Goal: Check status: Check status

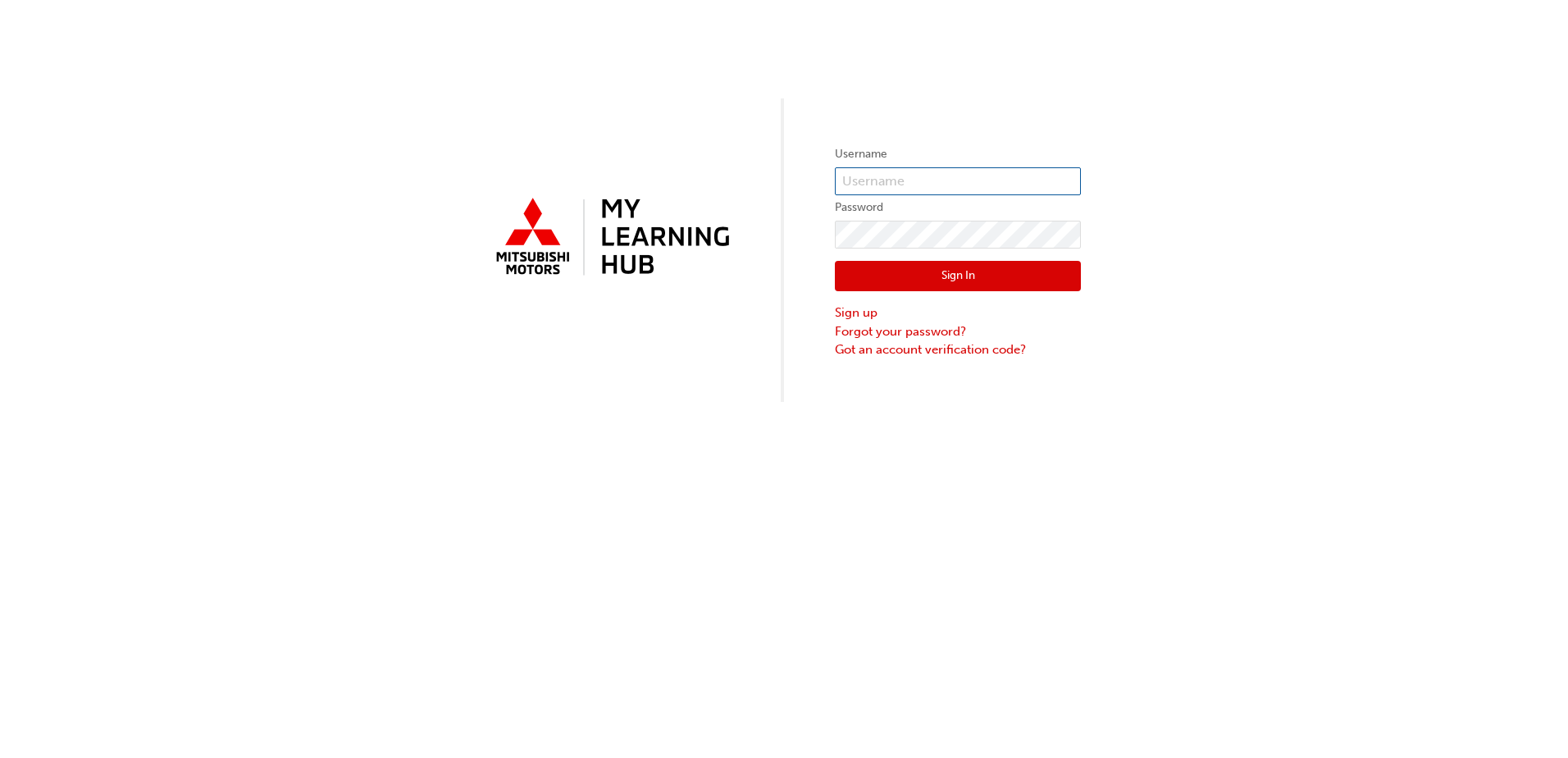
type input "0005821022"
click at [920, 280] on button "Sign In" at bounding box center [958, 276] width 246 height 32
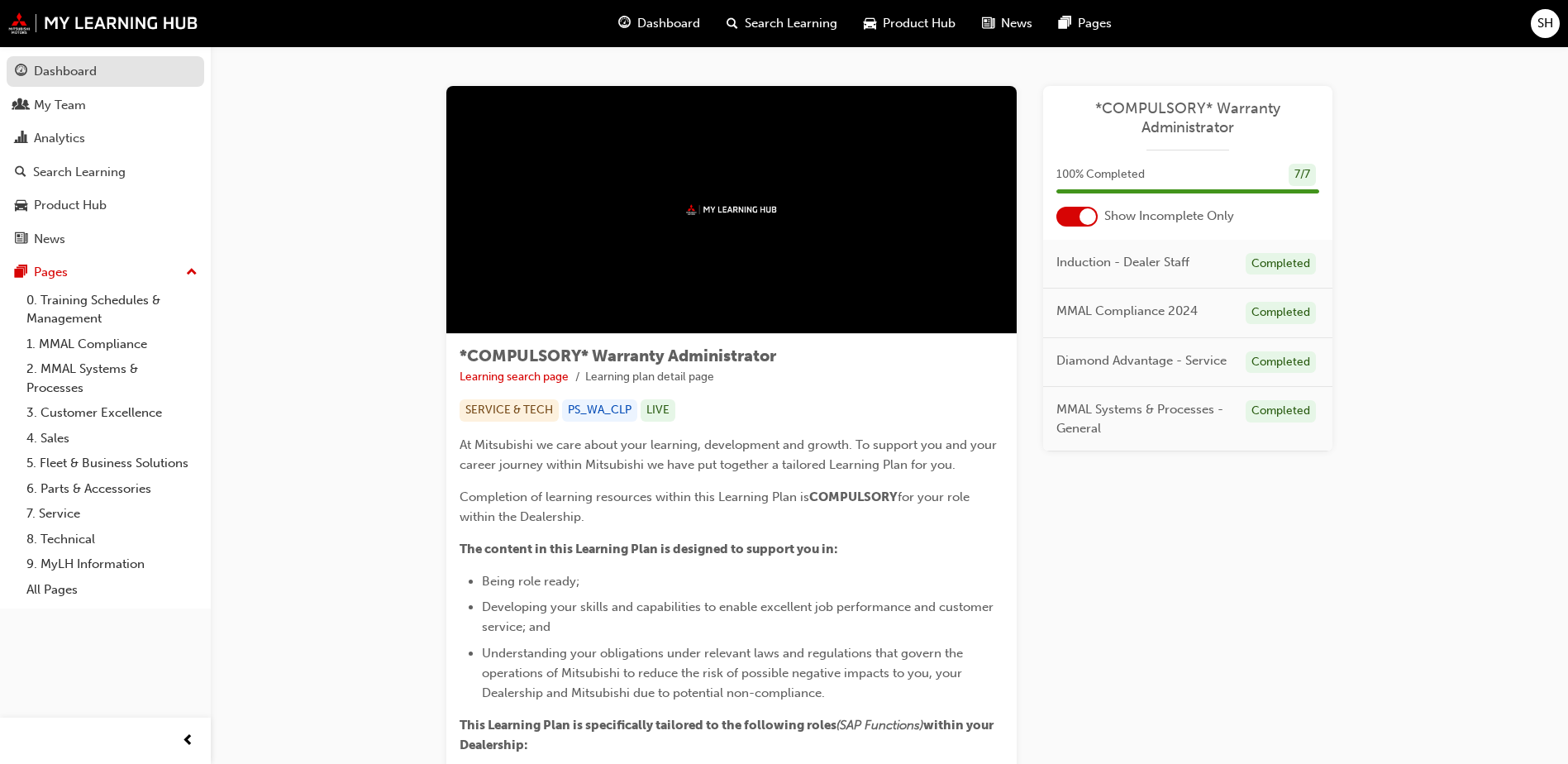
click at [66, 59] on link "Dashboard" at bounding box center [105, 72] width 198 height 31
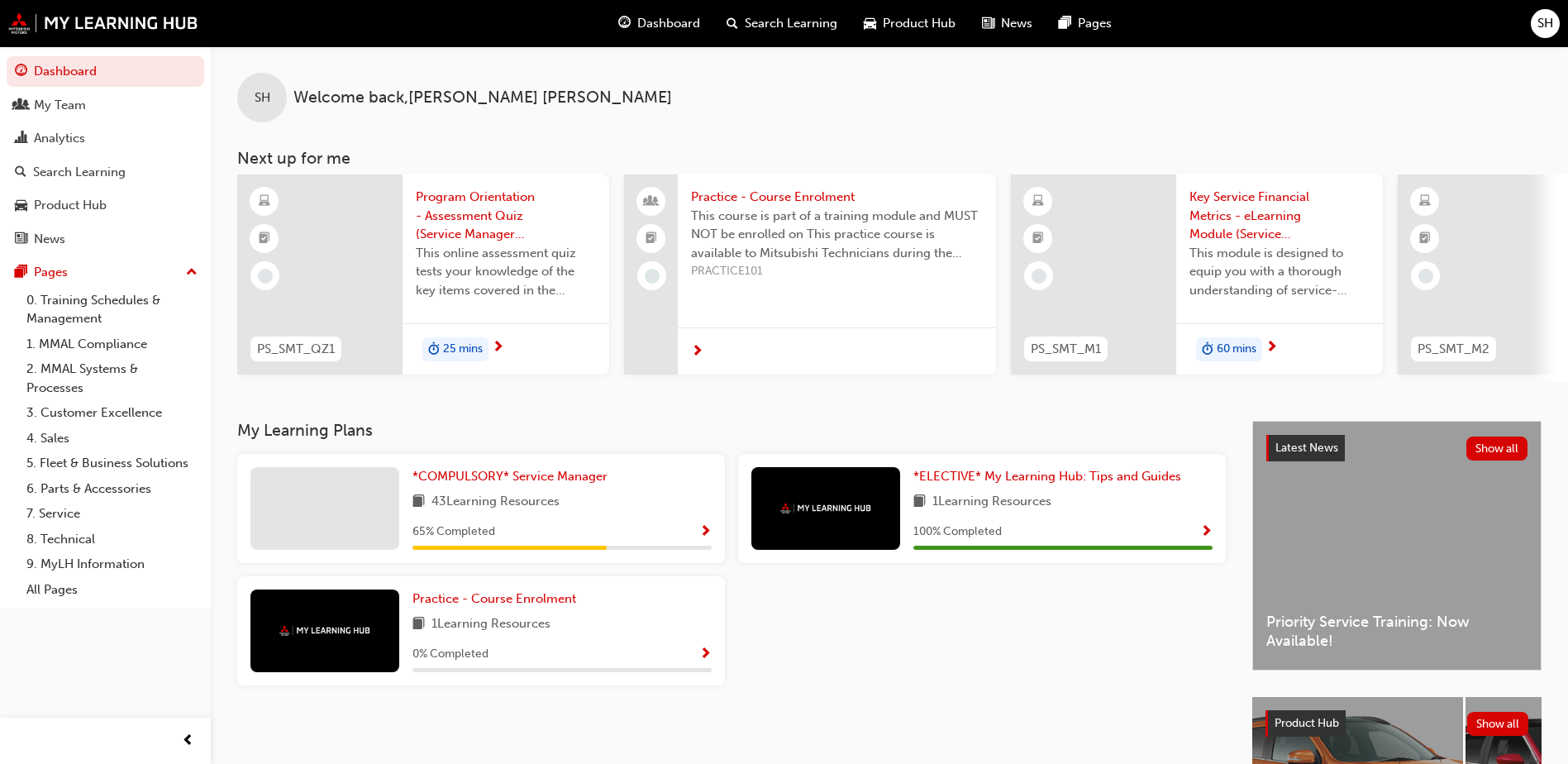
click at [1001, 23] on span "News" at bounding box center [1016, 23] width 32 height 19
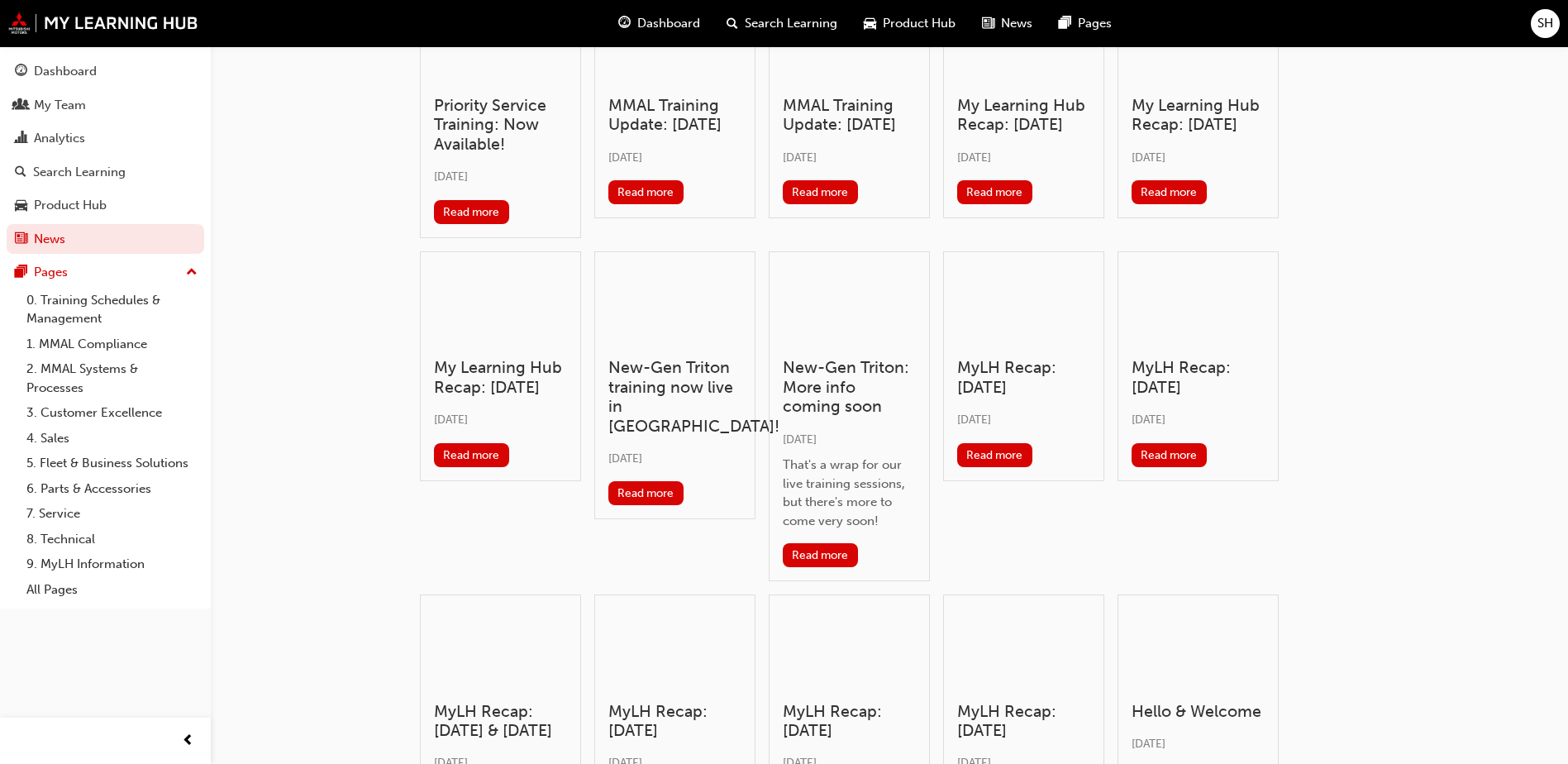
scroll to position [165, 0]
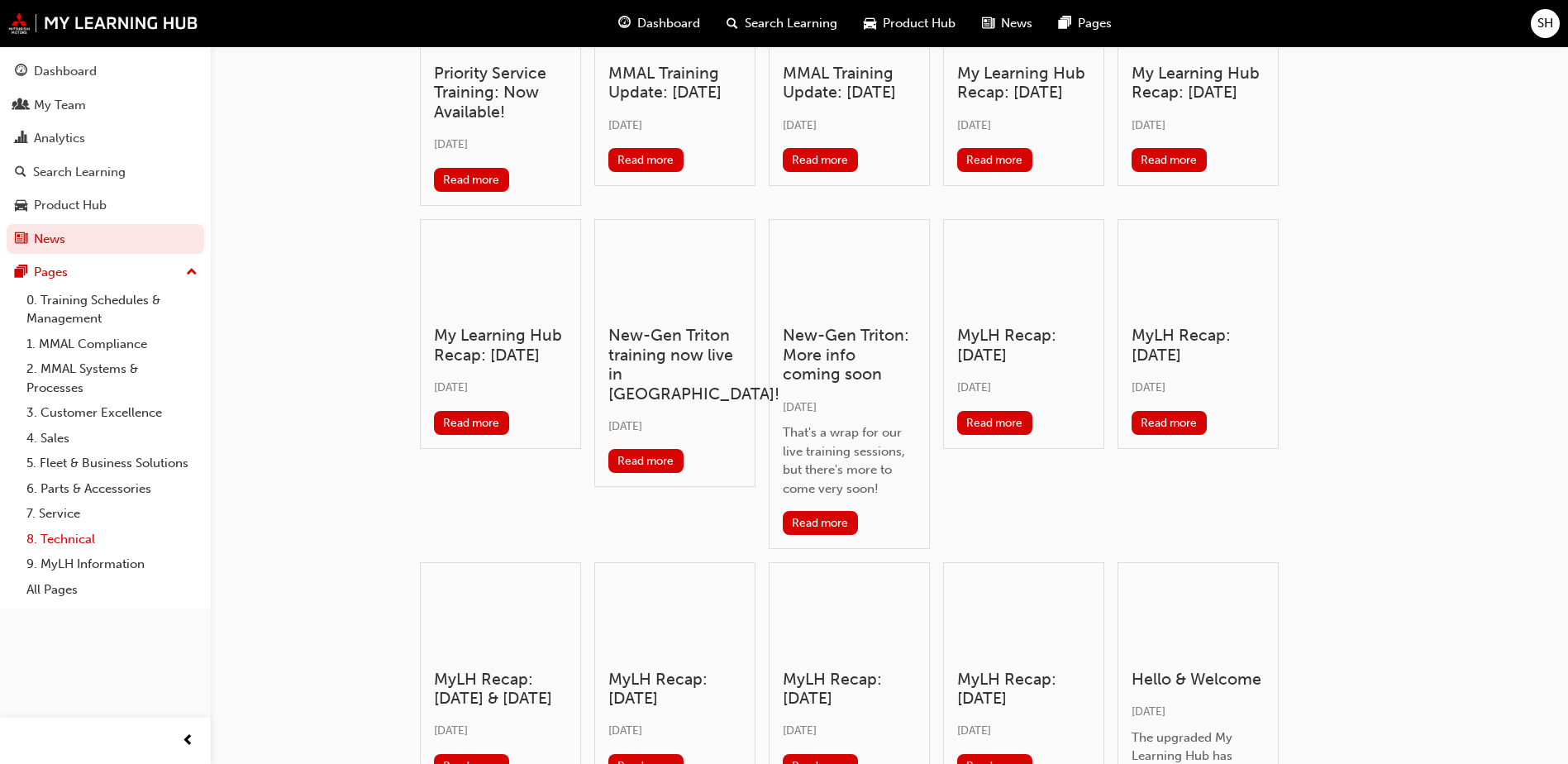
click at [74, 542] on link "8. Technical" at bounding box center [112, 540] width 184 height 25
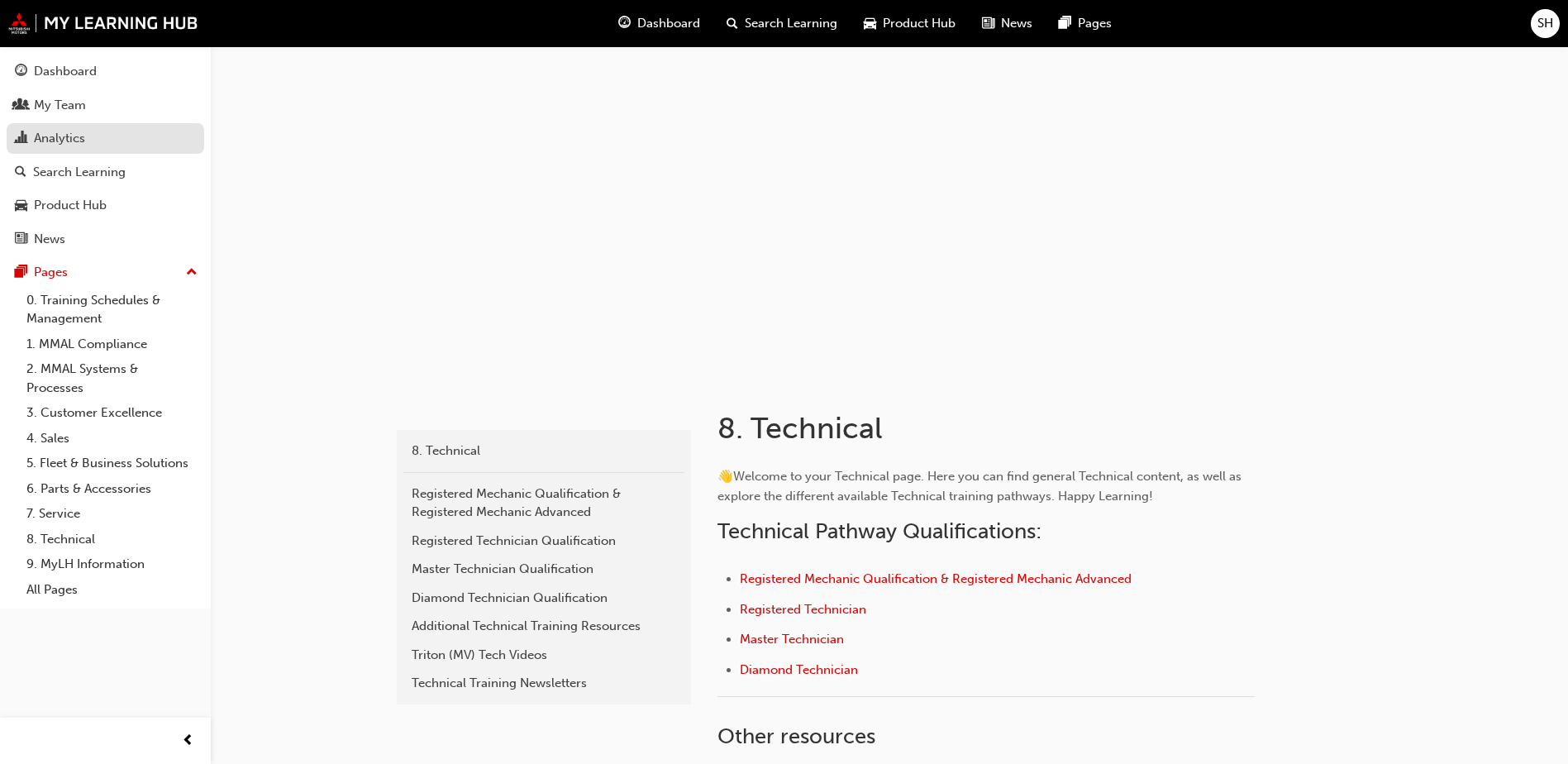
click at [51, 134] on div "Analytics" at bounding box center [59, 138] width 51 height 19
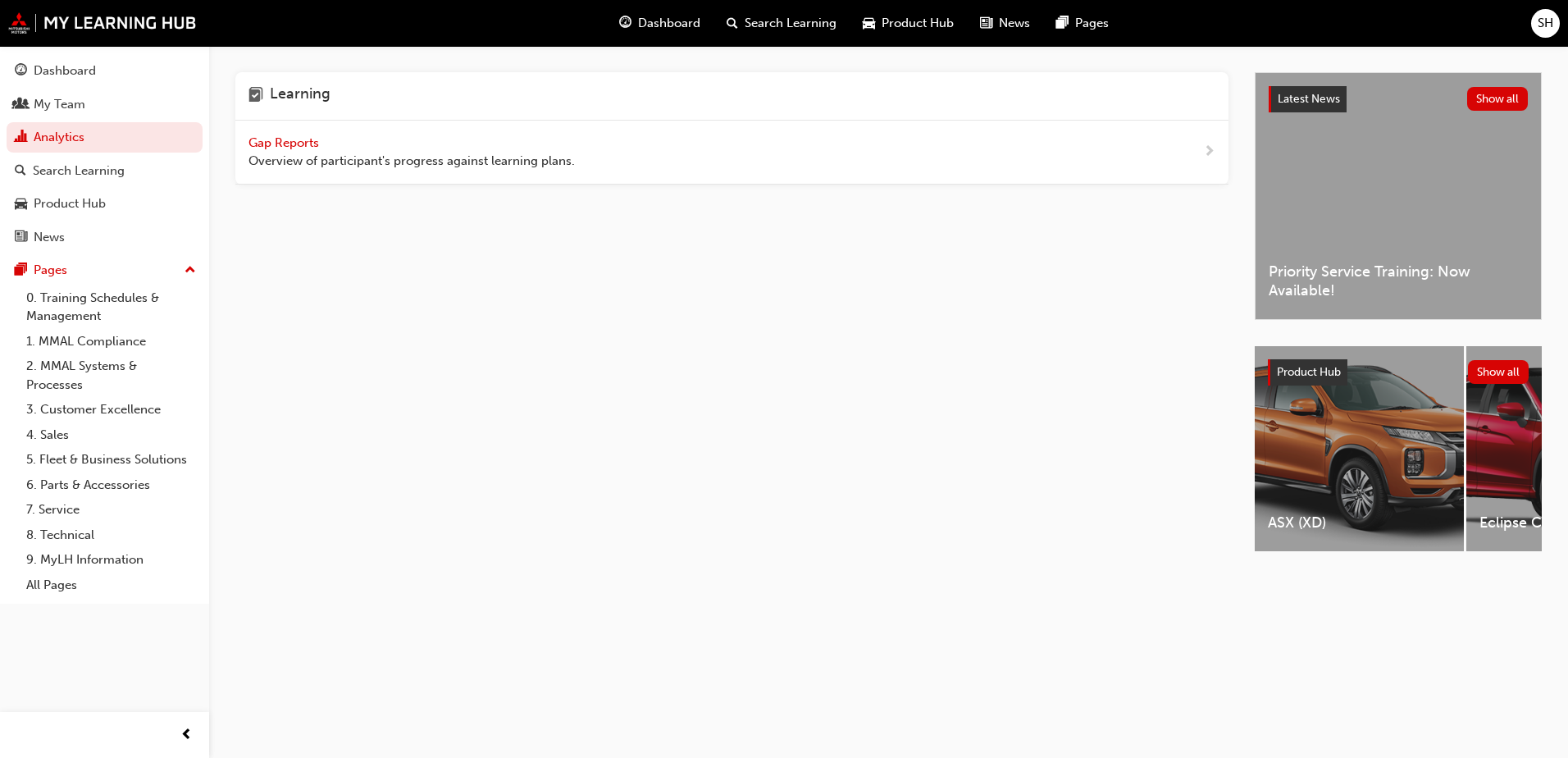
click at [297, 142] on span "Gap Reports" at bounding box center [286, 142] width 74 height 14
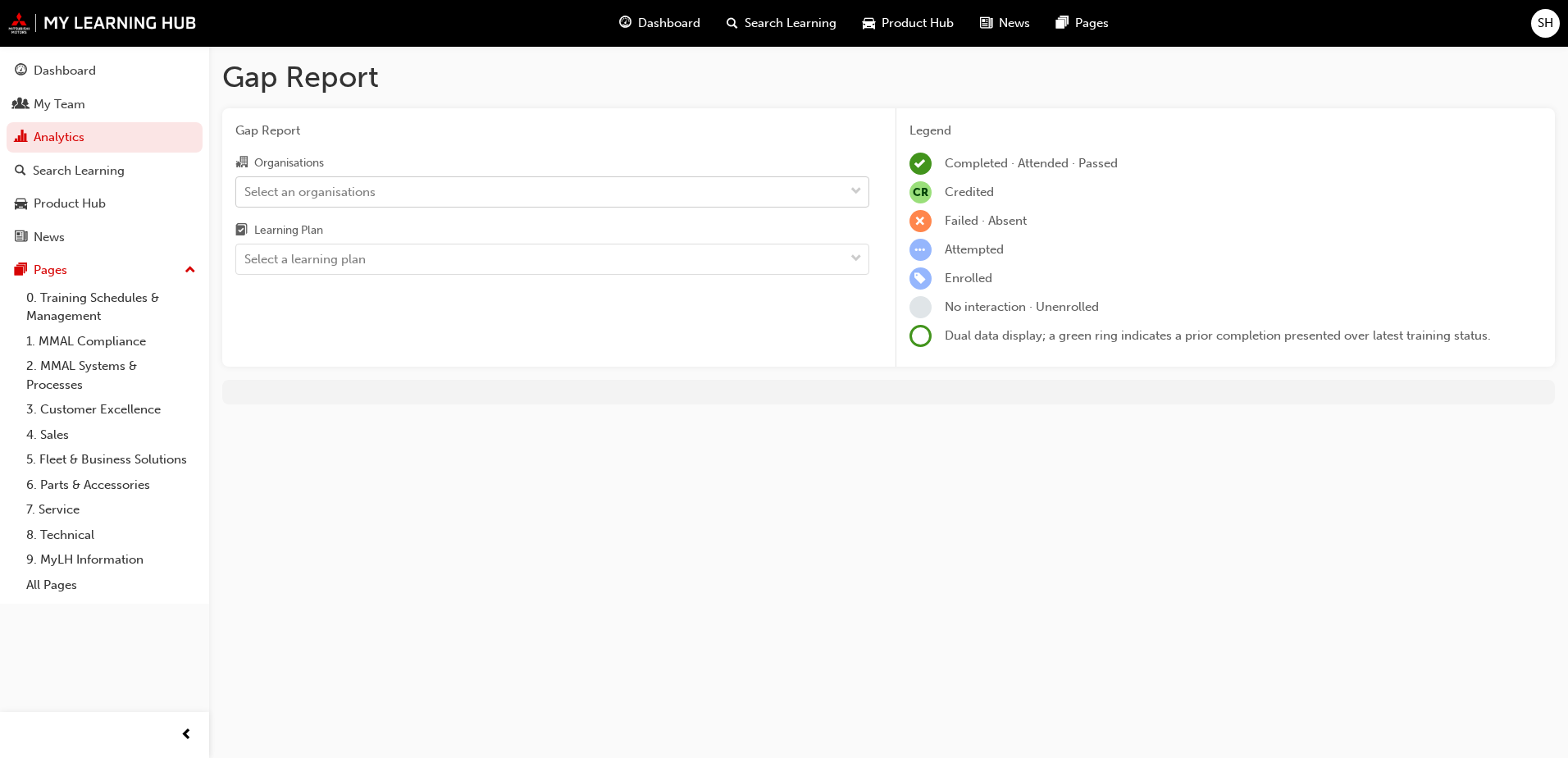
click at [561, 197] on div "Select an organisations" at bounding box center [540, 192] width 608 height 29
click at [246, 197] on input "Organisations Select an organisations" at bounding box center [245, 190] width 2 height 14
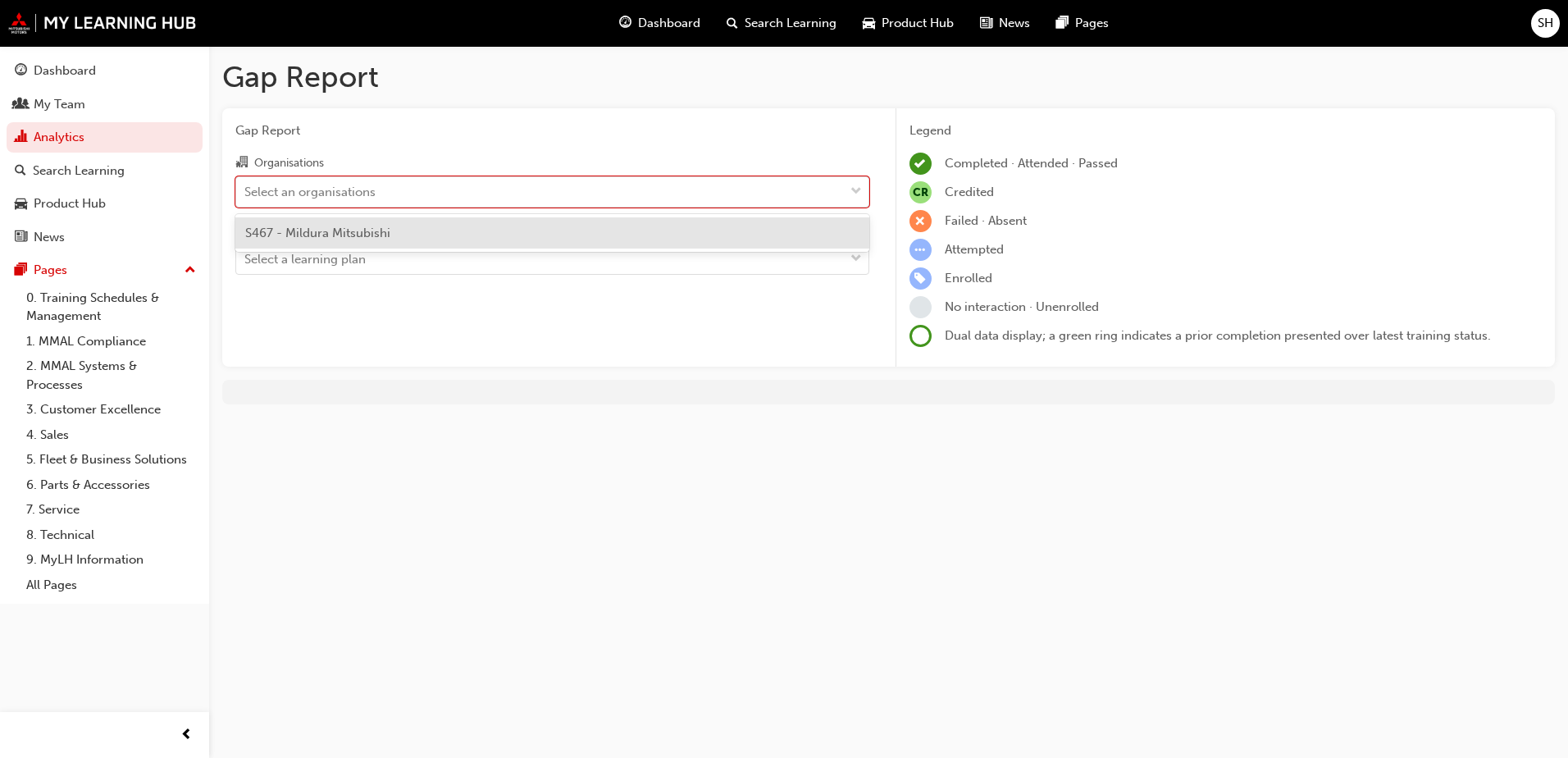
click at [333, 227] on span "S467 - Mildura Mitsubishi" at bounding box center [317, 233] width 145 height 14
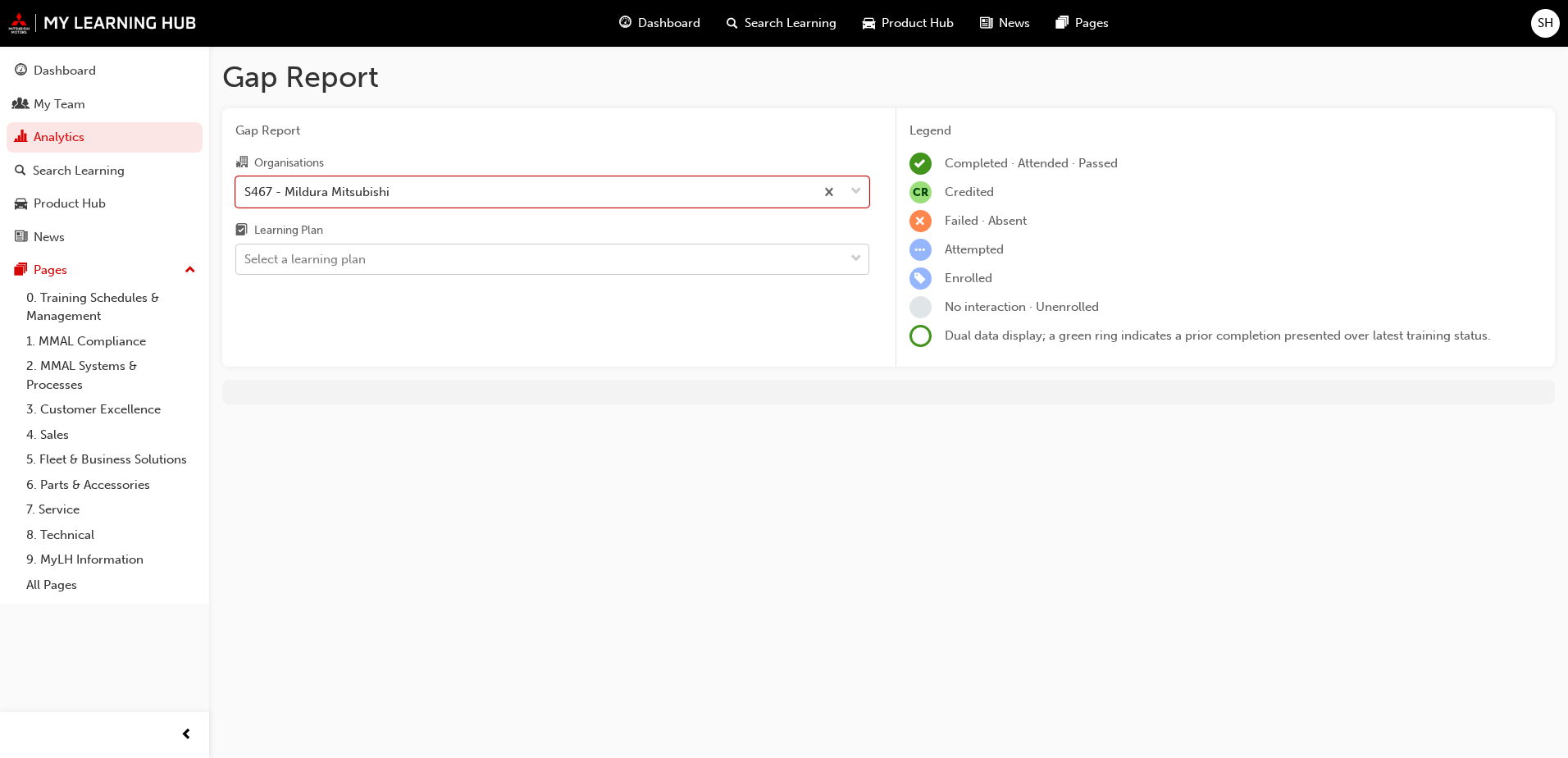
click at [855, 261] on span "down-icon" at bounding box center [856, 260] width 12 height 22
click at [246, 261] on input "Learning Plan Select a learning plan" at bounding box center [245, 258] width 2 height 14
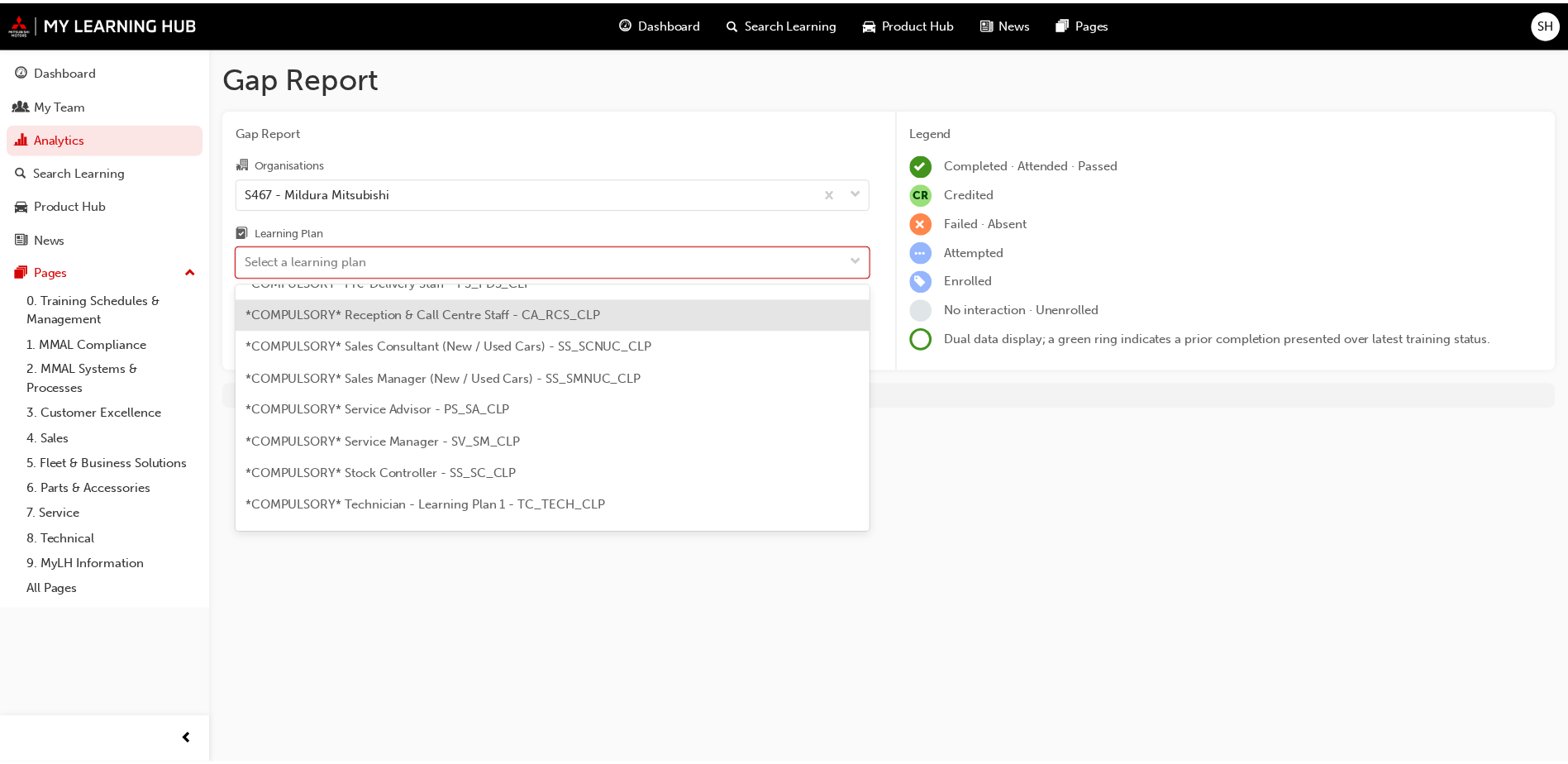
scroll to position [579, 0]
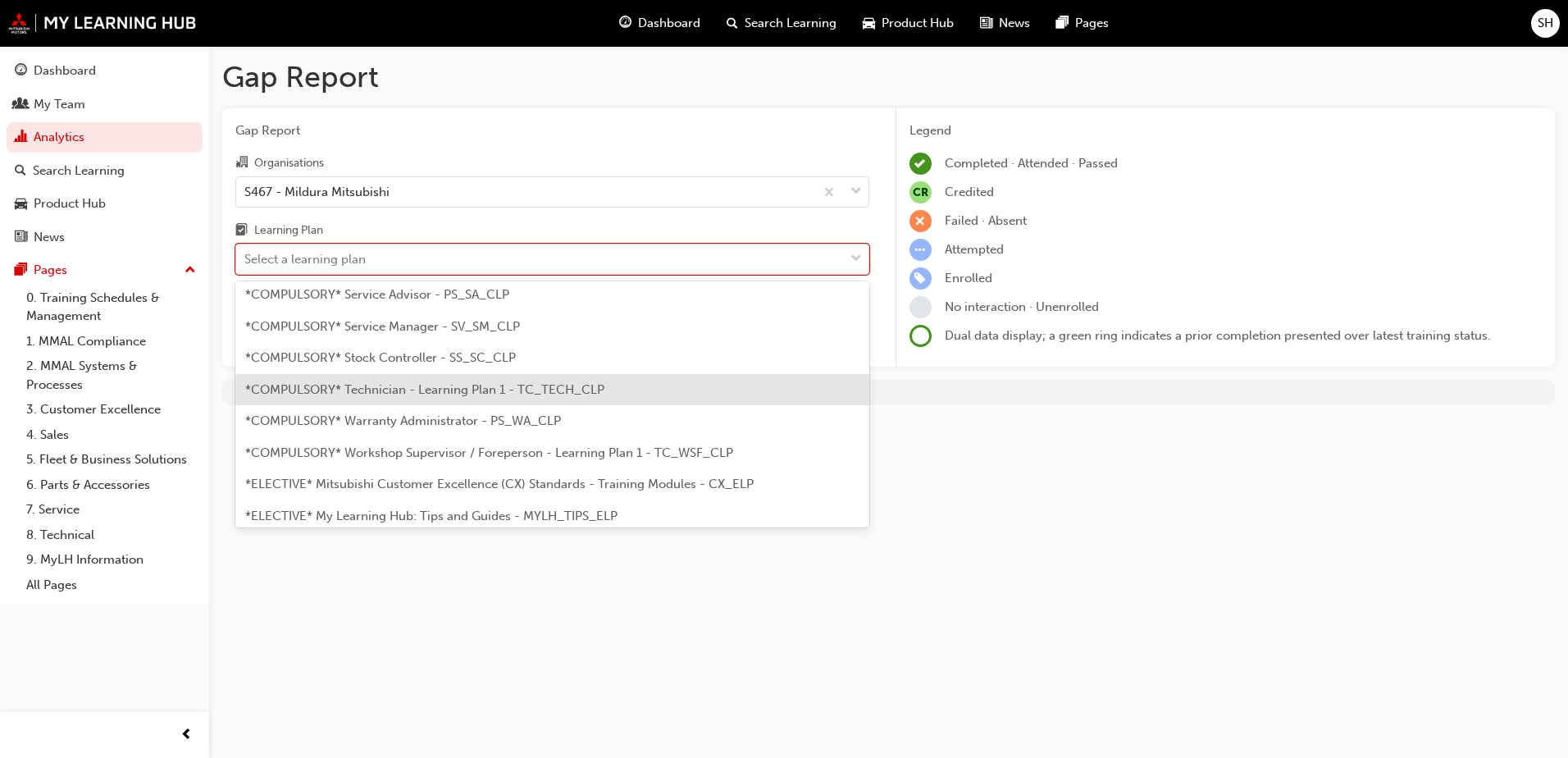
click at [304, 387] on span "*COMPULSORY* Technician - Learning Plan 1 - TC_TECH_CLP" at bounding box center [424, 389] width 360 height 14
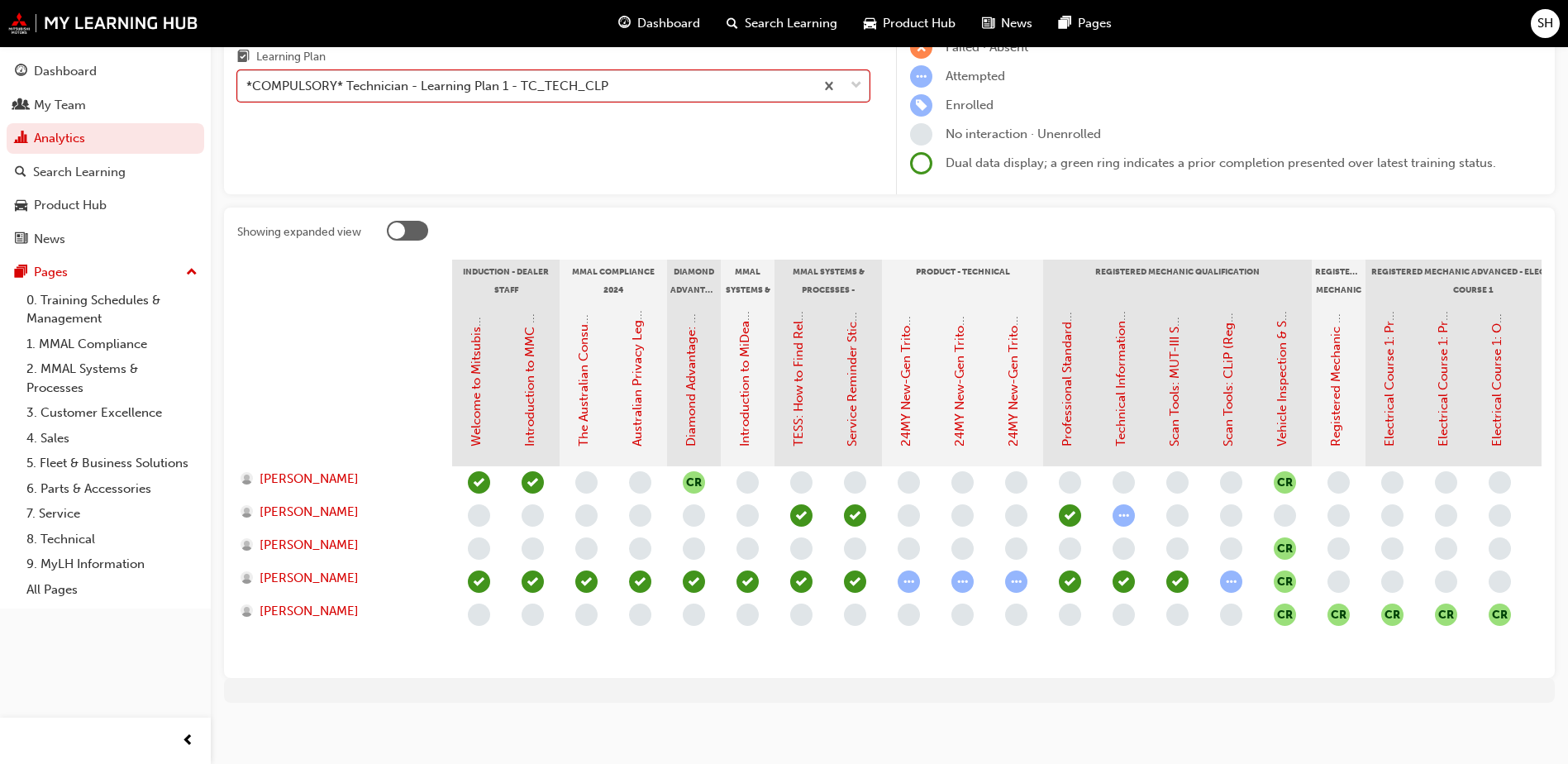
scroll to position [194, 0]
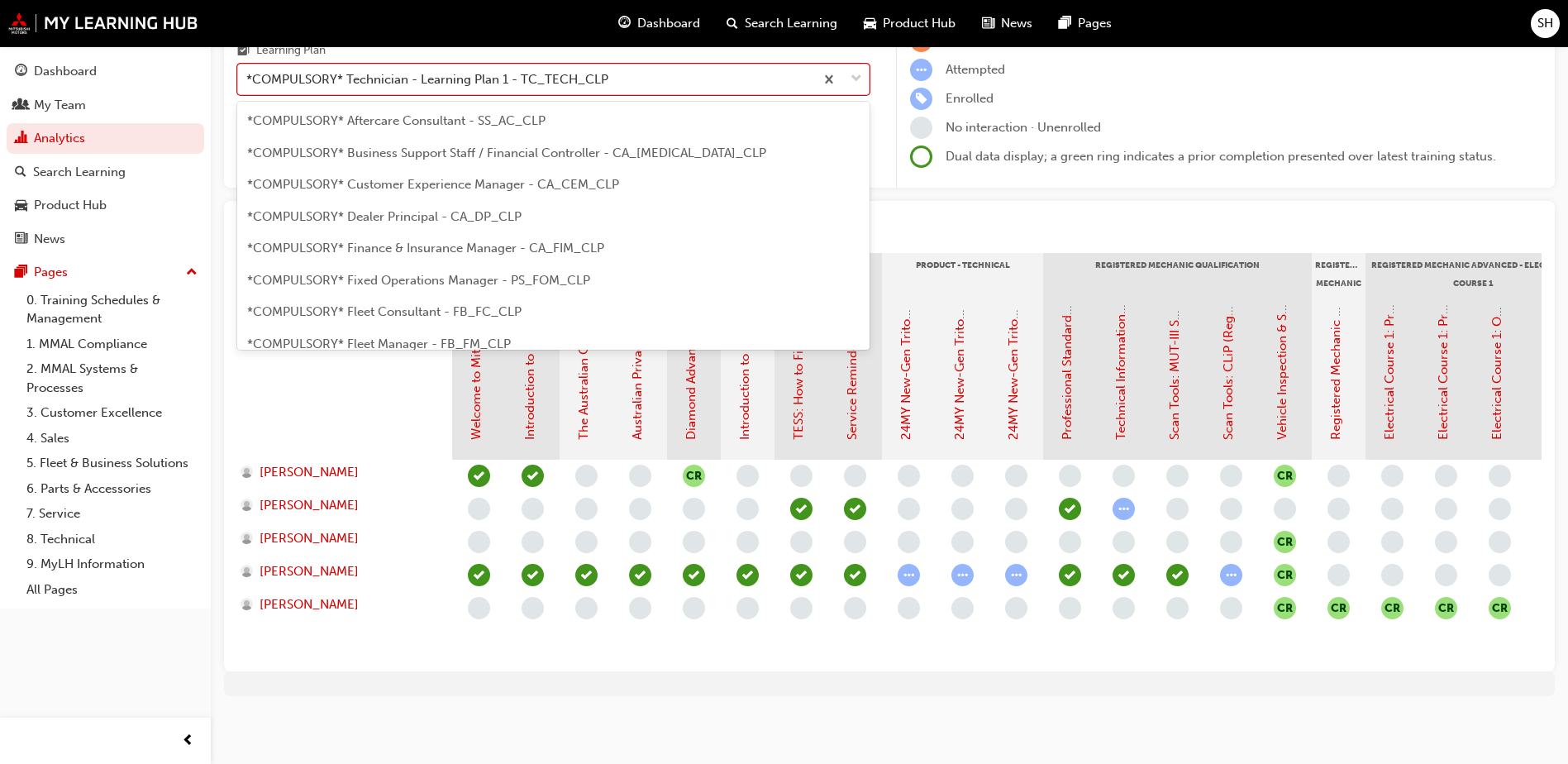
click at [856, 69] on span "down-icon" at bounding box center [856, 80] width 12 height 22
click at [248, 72] on input "Learning Plan option *COMPULSORY* Technician - Learning Plan 1 - TC_TECH_CLP, s…" at bounding box center [247, 78] width 2 height 14
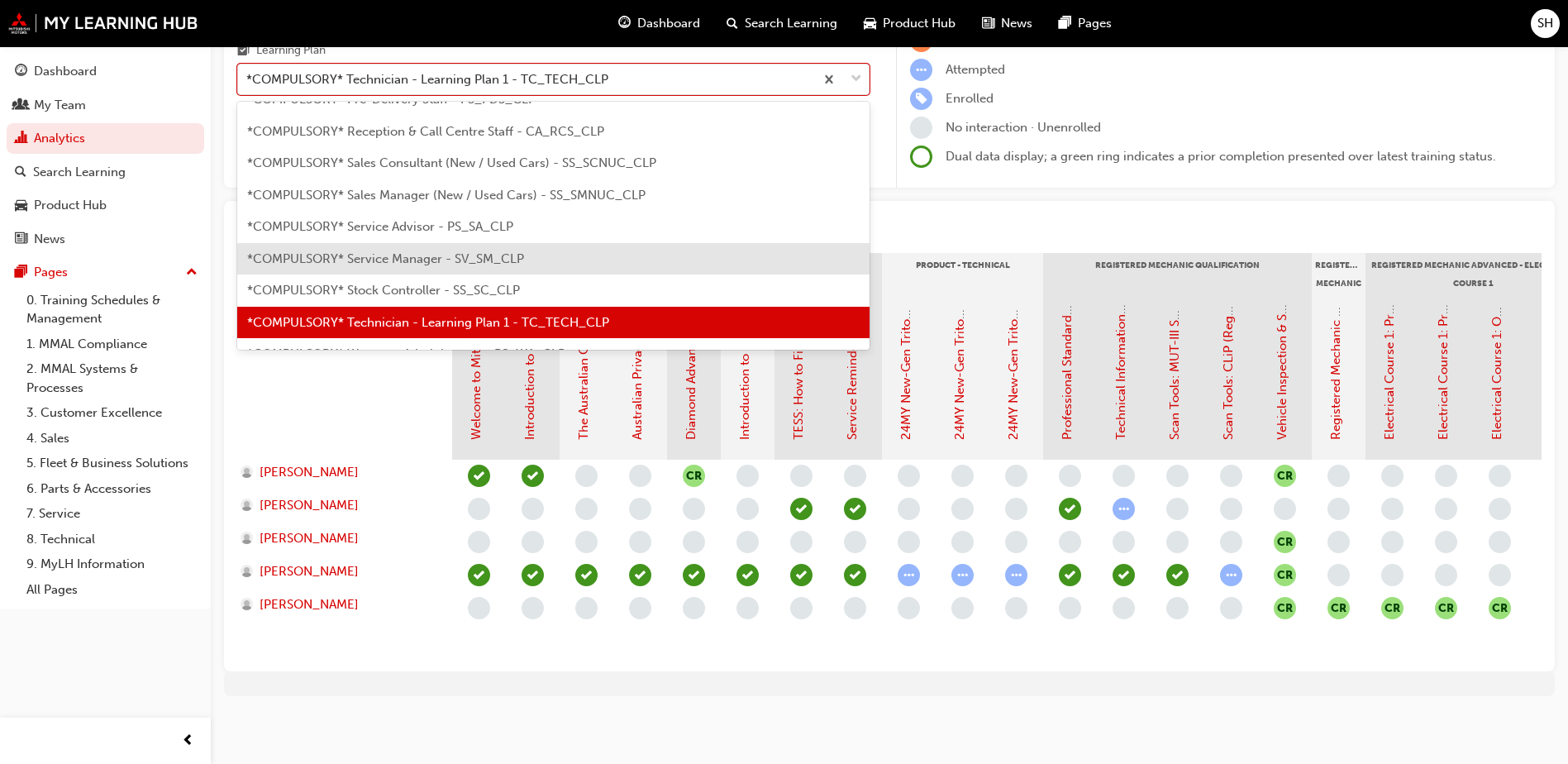
click at [411, 252] on span "*COMPULSORY* Service Manager - SV_SM_CLP" at bounding box center [385, 259] width 277 height 15
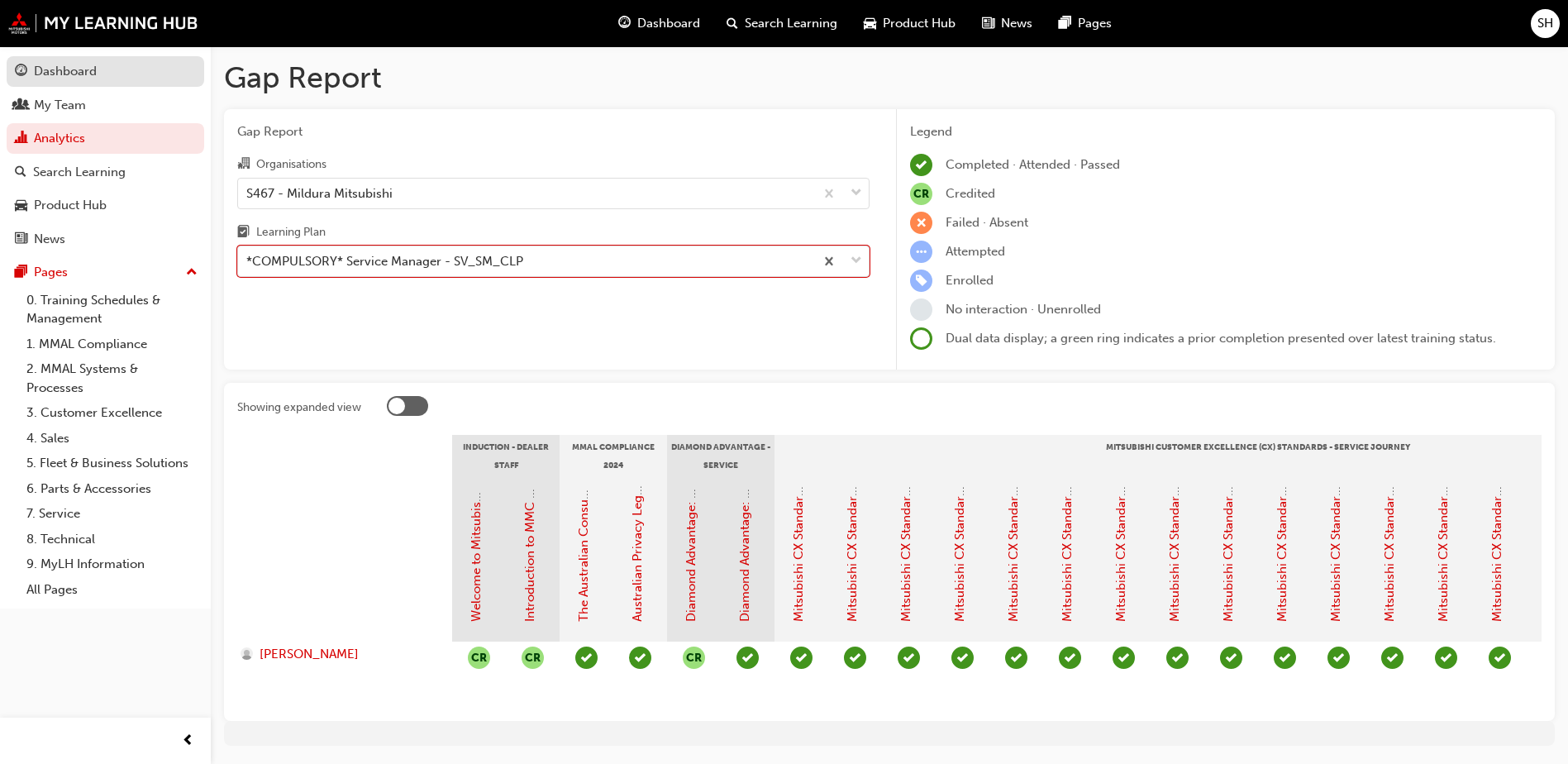
click at [79, 63] on div "Dashboard" at bounding box center [64, 71] width 63 height 19
